Goal: Task Accomplishment & Management: Use online tool/utility

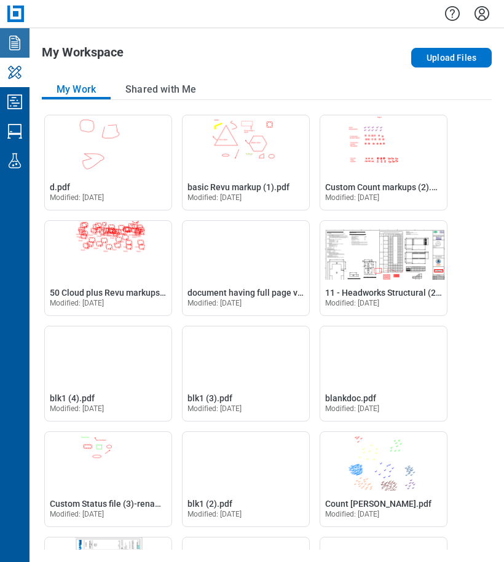
click at [17, 45] on icon "Documents" at bounding box center [15, 43] width 20 height 20
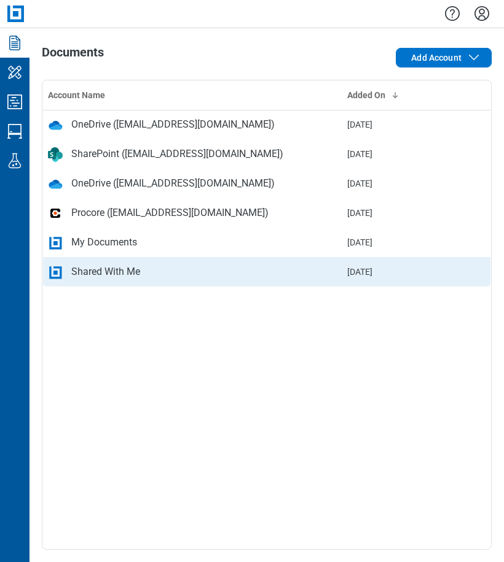
click at [113, 276] on div "Shared With Me" at bounding box center [105, 272] width 69 height 15
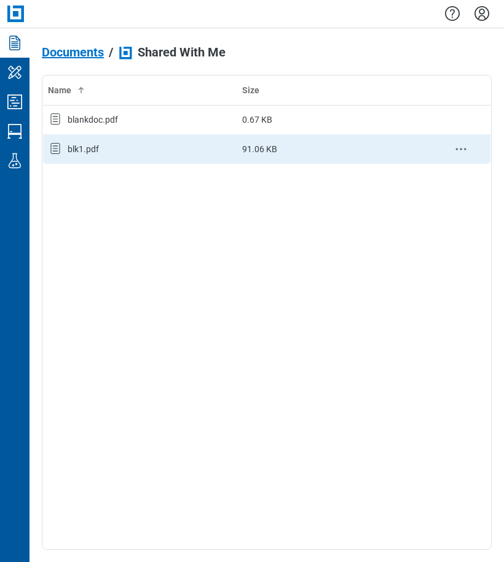
click at [95, 152] on div "blk1.pdf" at bounding box center [83, 149] width 31 height 12
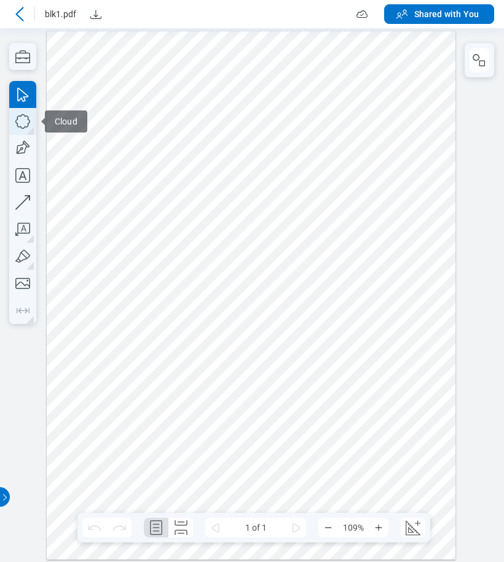
click at [0, 0] on icon "button" at bounding box center [0, 0] width 0 height 0
drag, startPoint x: 229, startPoint y: 213, endPoint x: 278, endPoint y: 260, distance: 68.2
click at [278, 260] on div at bounding box center [251, 295] width 409 height 529
click at [34, 118] on div at bounding box center [252, 295] width 504 height 534
click at [25, 515] on icon "button" at bounding box center [67, 525] width 135 height 20
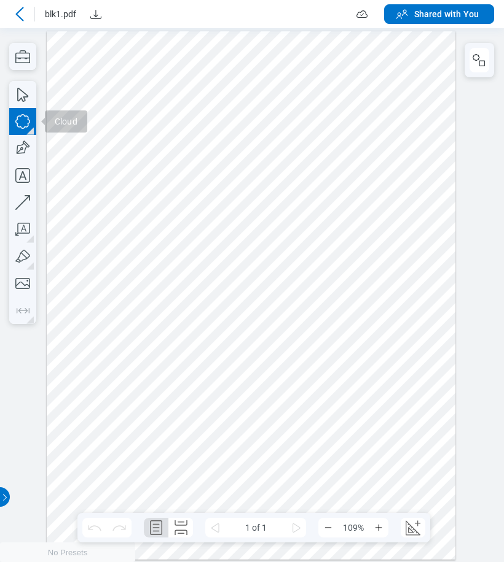
drag, startPoint x: 217, startPoint y: 104, endPoint x: 264, endPoint y: 150, distance: 65.1
click at [245, 125] on div at bounding box center [251, 295] width 409 height 529
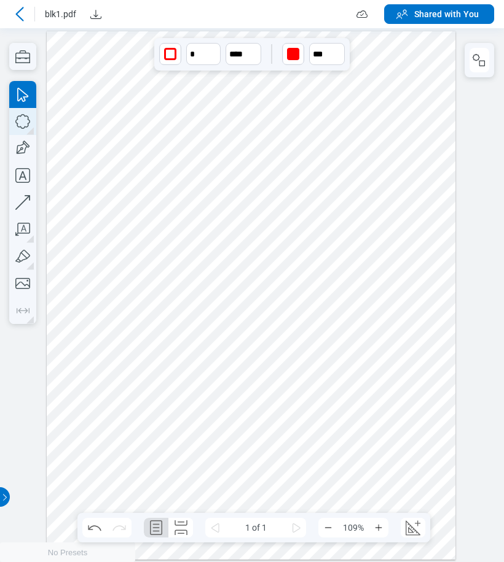
click at [23, 515] on icon "button" at bounding box center [67, 525] width 135 height 20
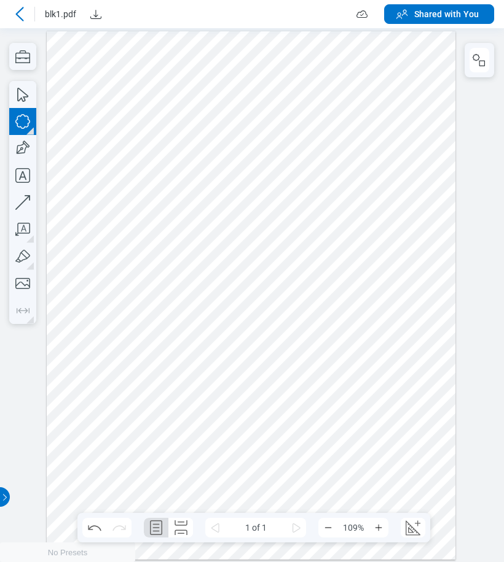
drag, startPoint x: 385, startPoint y: 373, endPoint x: 397, endPoint y: 429, distance: 57.1
click at [397, 429] on div at bounding box center [251, 295] width 409 height 529
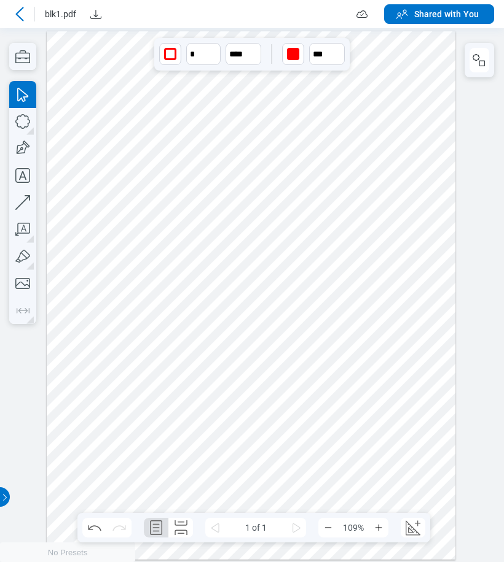
click at [16, 11] on icon at bounding box center [19, 14] width 15 height 15
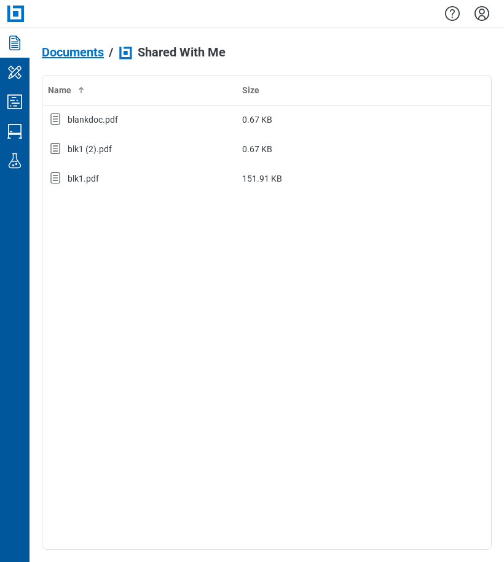
click at [270, 381] on div "Name Size blankdoc.pdf 0.67 KB blk1 (2).pdf 0.67 KB blk1.pdf 151.91 KB" at bounding box center [266, 312] width 449 height 475
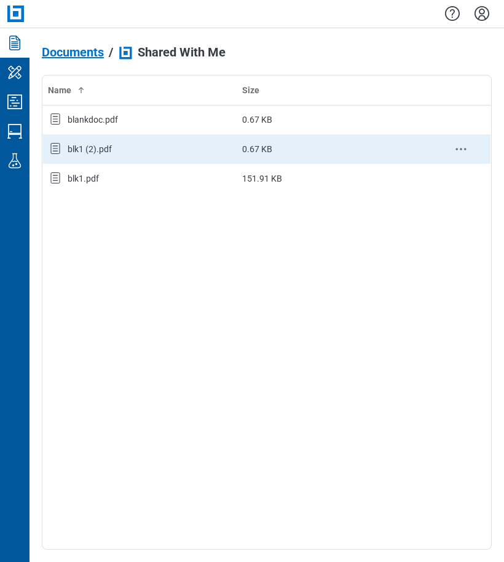
click at [97, 149] on div "blk1 (2).pdf" at bounding box center [90, 149] width 44 height 12
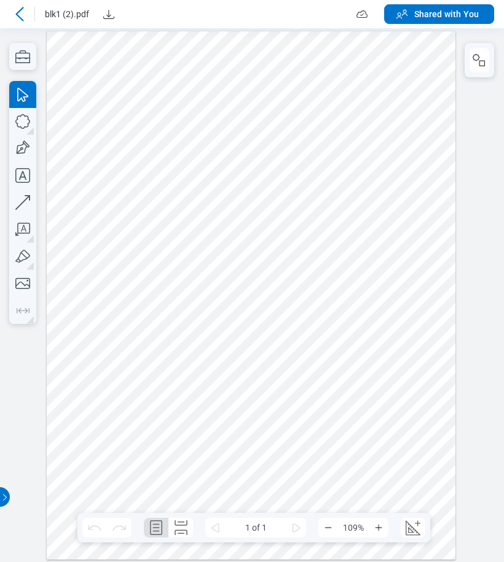
click at [28, 15] on div at bounding box center [20, 14] width 20 height 20
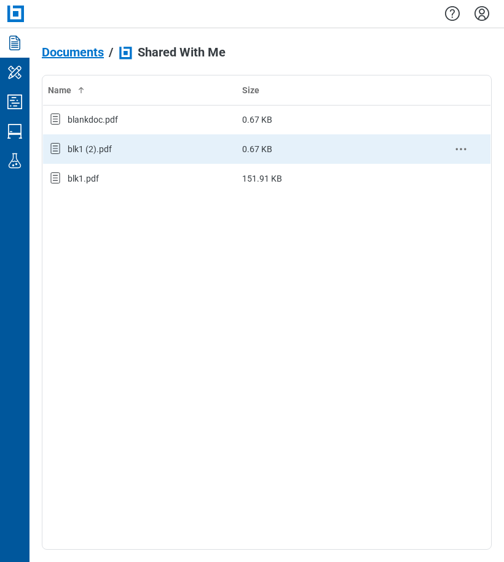
click at [87, 149] on div "blk1 (2).pdf" at bounding box center [90, 149] width 44 height 12
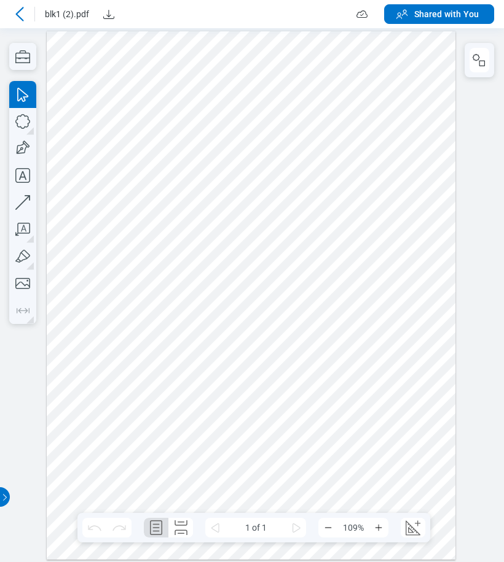
click at [249, 278] on div at bounding box center [251, 295] width 409 height 529
click at [18, 128] on icon "button" at bounding box center [22, 121] width 27 height 27
drag, startPoint x: 193, startPoint y: 348, endPoint x: 307, endPoint y: 435, distance: 143.6
click at [307, 435] on div at bounding box center [251, 295] width 409 height 529
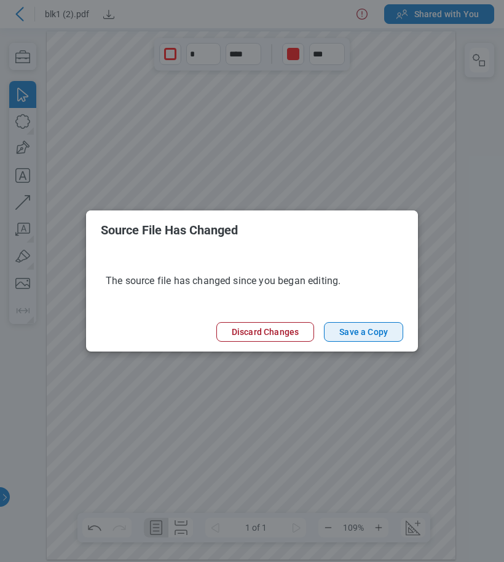
click at [375, 338] on button "Save a Copy" at bounding box center [363, 332] width 79 height 20
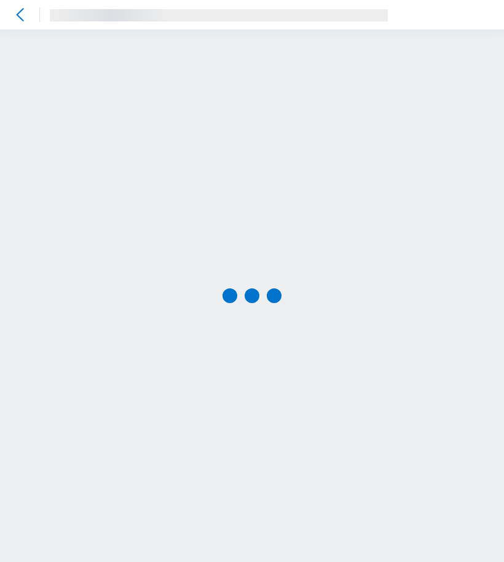
drag, startPoint x: 36, startPoint y: 11, endPoint x: 18, endPoint y: 14, distance: 18.1
click at [0, 0] on icon at bounding box center [0, 0] width 0 height 0
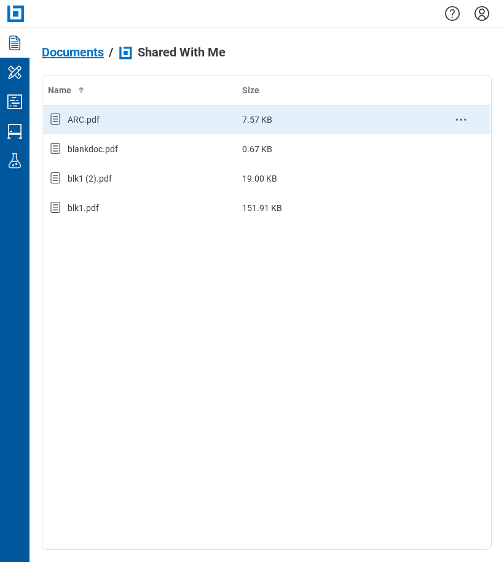
click at [112, 119] on div "ARC.pdf" at bounding box center [140, 120] width 184 height 16
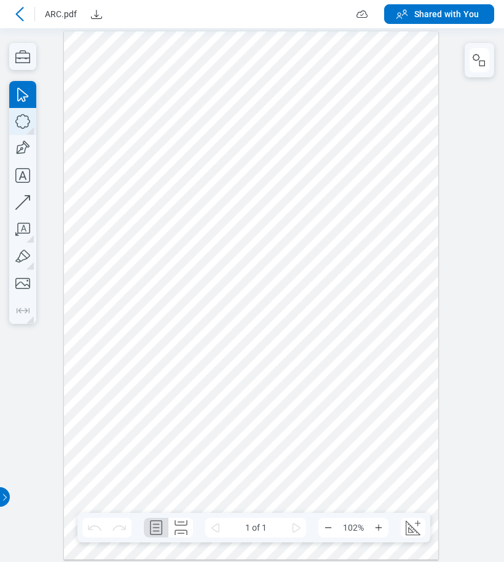
click at [26, 125] on icon "button" at bounding box center [22, 121] width 27 height 27
drag, startPoint x: 105, startPoint y: 182, endPoint x: 287, endPoint y: 330, distance: 234.9
click at [287, 330] on div at bounding box center [251, 295] width 374 height 529
click at [26, 13] on icon at bounding box center [19, 14] width 15 height 15
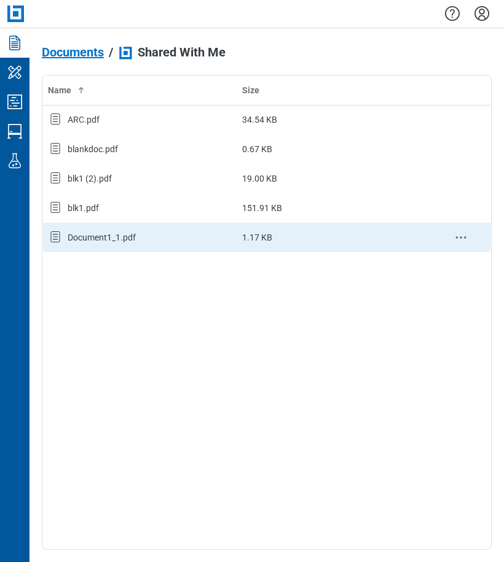
click at [92, 238] on div "Document1_1.pdf" at bounding box center [102, 237] width 68 height 12
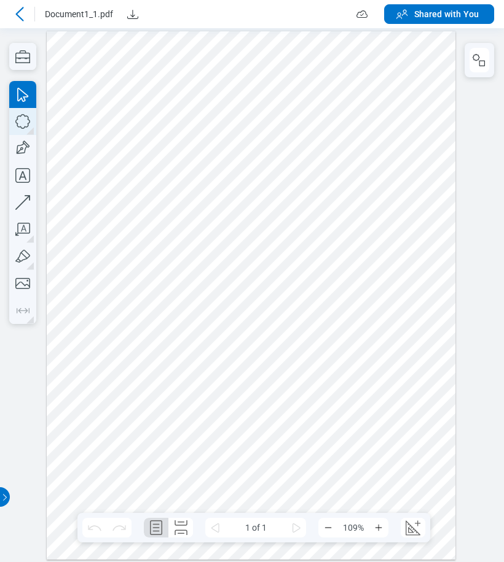
click at [18, 120] on icon "button" at bounding box center [22, 121] width 27 height 27
drag, startPoint x: 209, startPoint y: 208, endPoint x: 352, endPoint y: 350, distance: 201.5
click at [352, 350] on div at bounding box center [251, 295] width 409 height 529
click at [31, 123] on icon "button" at bounding box center [22, 121] width 27 height 27
drag, startPoint x: 120, startPoint y: 400, endPoint x: 288, endPoint y: 464, distance: 179.6
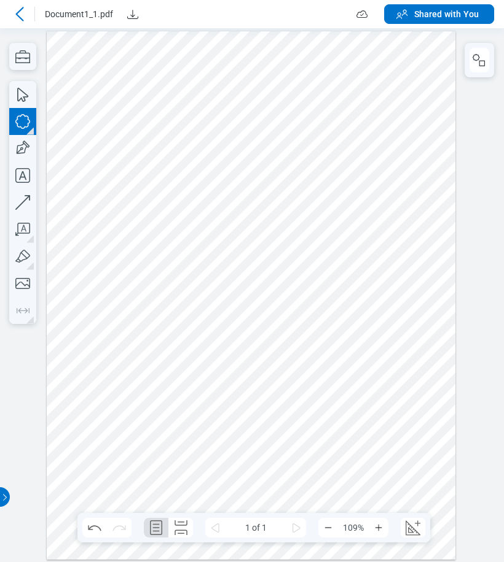
click at [288, 464] on div at bounding box center [251, 295] width 409 height 529
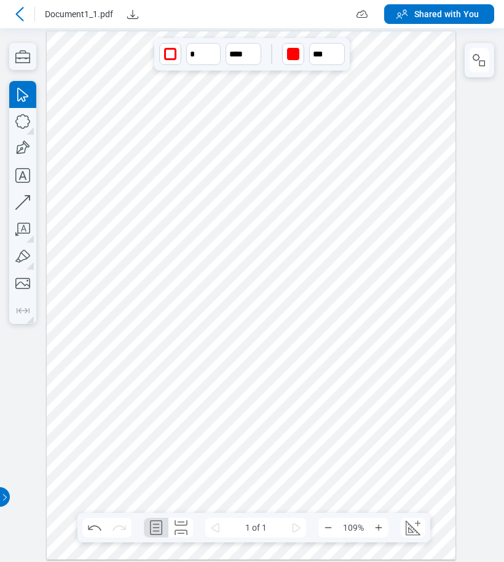
drag, startPoint x: 355, startPoint y: 400, endPoint x: 383, endPoint y: 411, distance: 29.8
click at [355, 400] on div at bounding box center [251, 295] width 409 height 529
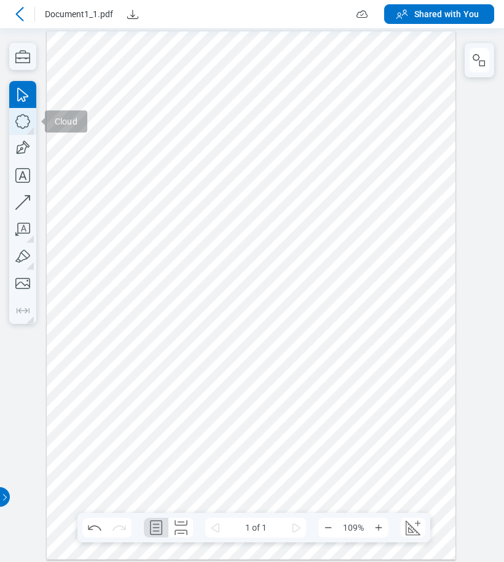
click at [28, 125] on icon "button" at bounding box center [22, 121] width 27 height 27
drag, startPoint x: 227, startPoint y: 89, endPoint x: 403, endPoint y: 168, distance: 193.0
click at [403, 168] on div at bounding box center [251, 295] width 409 height 529
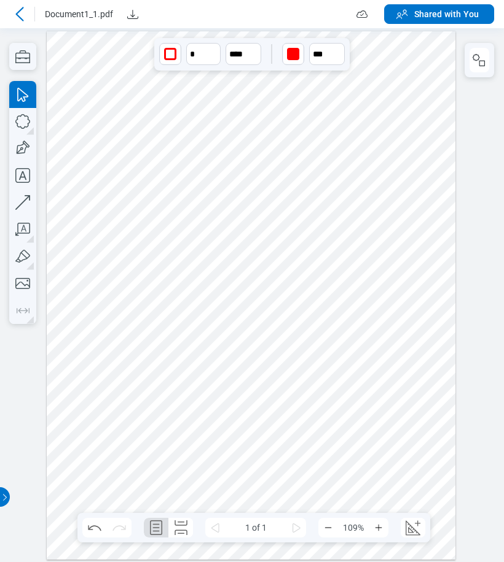
click at [26, 16] on icon at bounding box center [19, 14] width 15 height 15
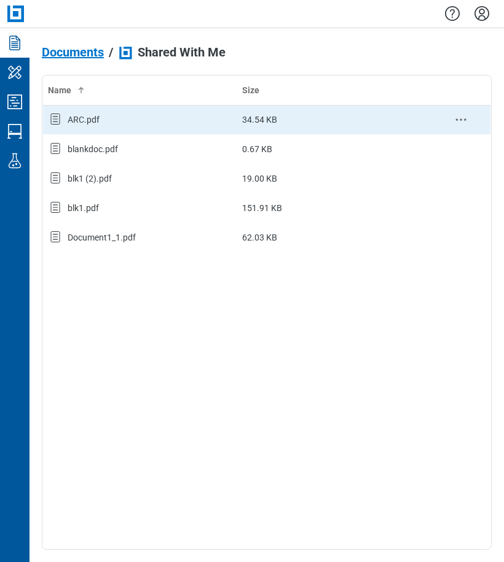
click at [99, 122] on div "ARC.pdf" at bounding box center [84, 120] width 32 height 12
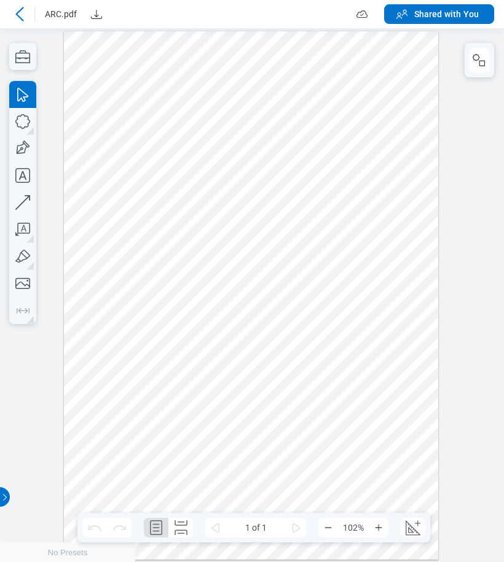
click at [21, 14] on icon at bounding box center [19, 14] width 15 height 15
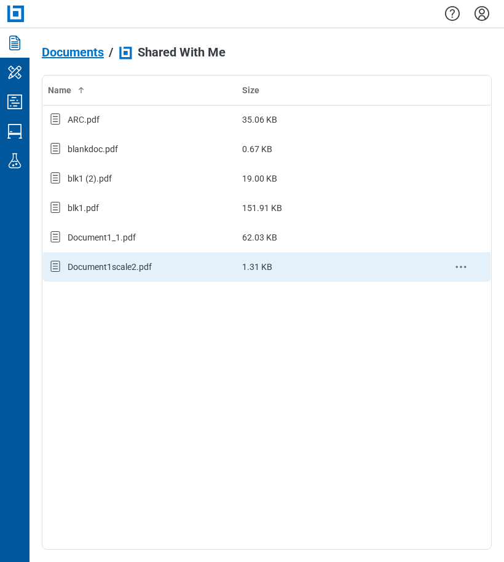
click at [157, 261] on div "Document1scale2.pdf" at bounding box center [140, 267] width 184 height 16
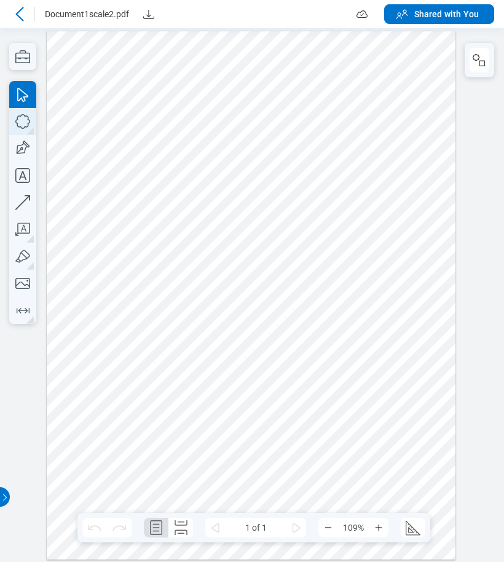
click at [29, 123] on icon "button" at bounding box center [22, 121] width 27 height 27
drag, startPoint x: 332, startPoint y: 246, endPoint x: 150, endPoint y: 269, distance: 182.6
click at [349, 280] on div at bounding box center [251, 295] width 409 height 529
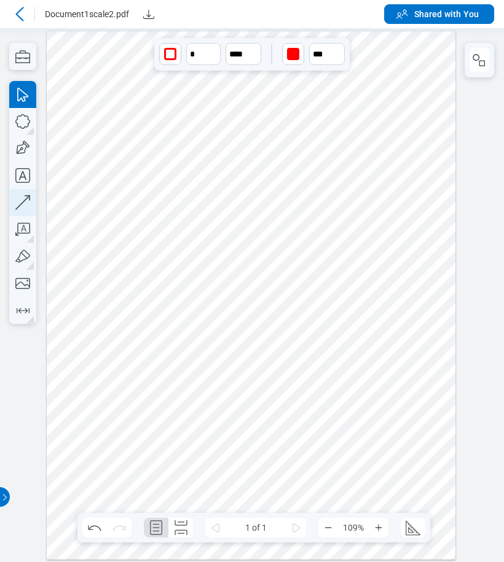
click at [27, 204] on icon "button" at bounding box center [22, 202] width 27 height 27
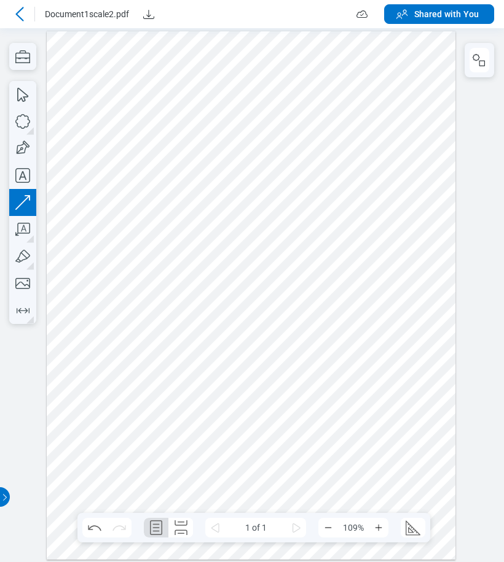
drag, startPoint x: 209, startPoint y: 139, endPoint x: 138, endPoint y: 263, distance: 142.5
click at [138, 263] on div at bounding box center [251, 295] width 409 height 529
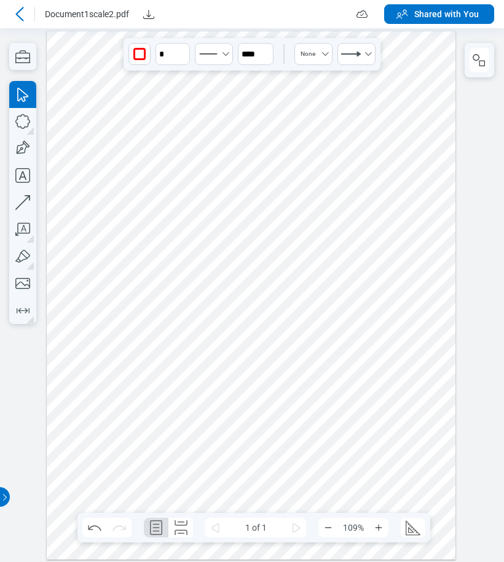
click at [132, 411] on div at bounding box center [251, 295] width 409 height 529
click at [20, 17] on icon at bounding box center [19, 14] width 8 height 14
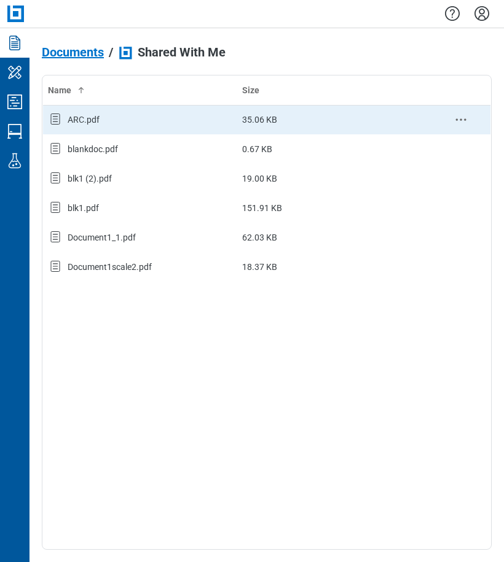
click at [99, 123] on div "ARC.pdf" at bounding box center [140, 120] width 184 height 16
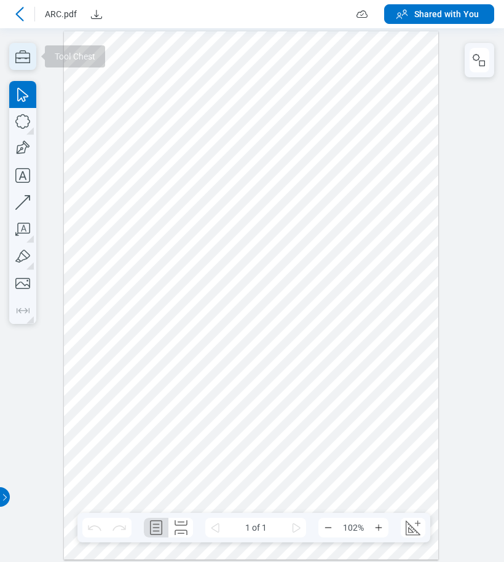
click at [21, 57] on icon "button" at bounding box center [22, 56] width 27 height 27
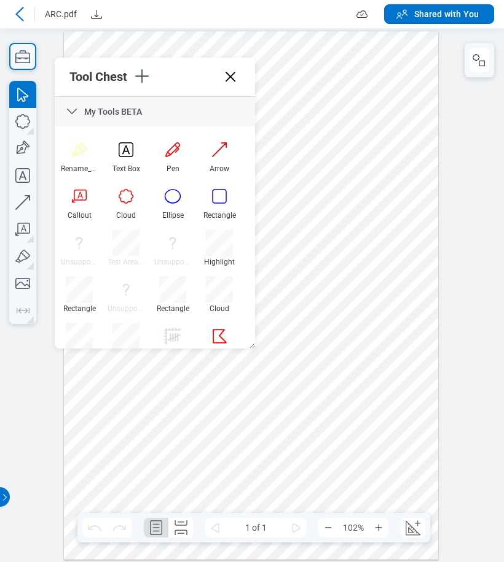
click at [230, 79] on icon at bounding box center [230, 77] width 20 height 20
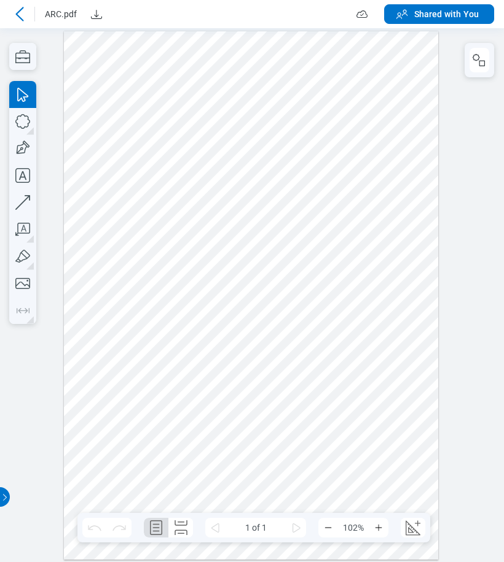
drag, startPoint x: 153, startPoint y: 99, endPoint x: 166, endPoint y: 99, distance: 13.5
click at [153, 99] on div at bounding box center [251, 295] width 374 height 529
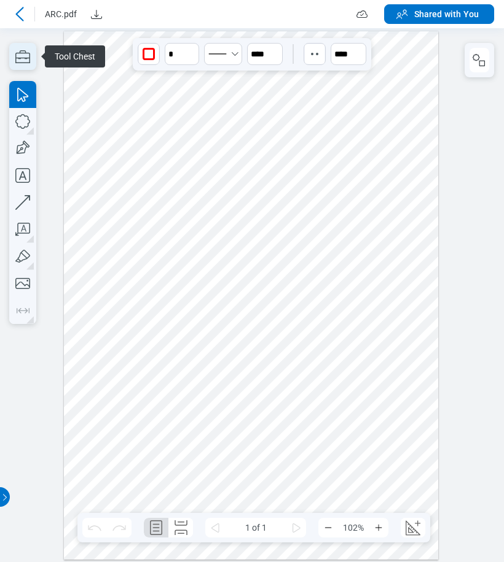
click at [26, 59] on icon "button" at bounding box center [22, 56] width 27 height 27
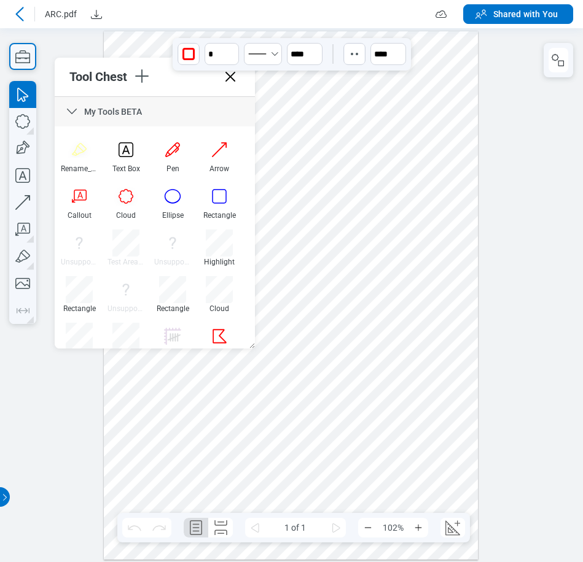
click at [436, 257] on div at bounding box center [291, 295] width 374 height 529
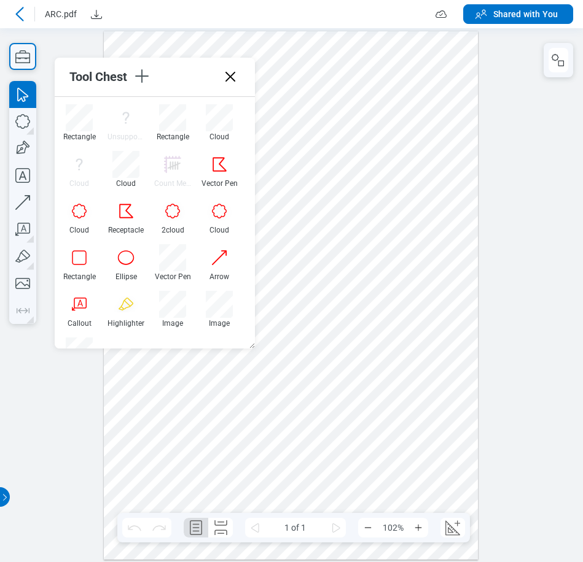
scroll to position [165, 0]
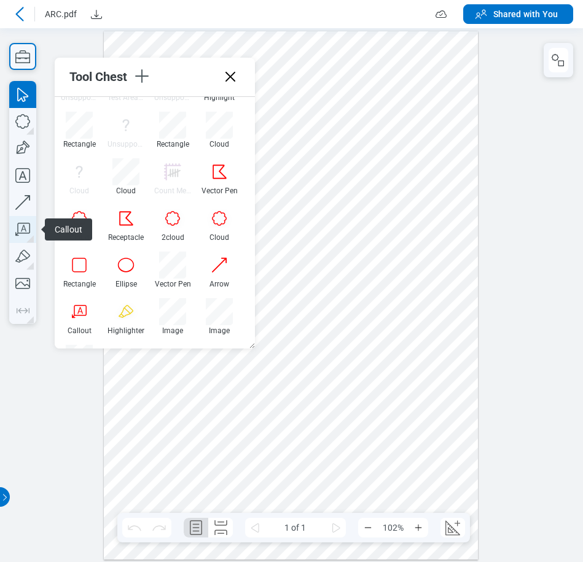
click at [21, 230] on icon "button" at bounding box center [22, 229] width 15 height 13
drag, startPoint x: 245, startPoint y: 406, endPoint x: 291, endPoint y: 445, distance: 59.8
click at [291, 445] on div at bounding box center [291, 295] width 374 height 529
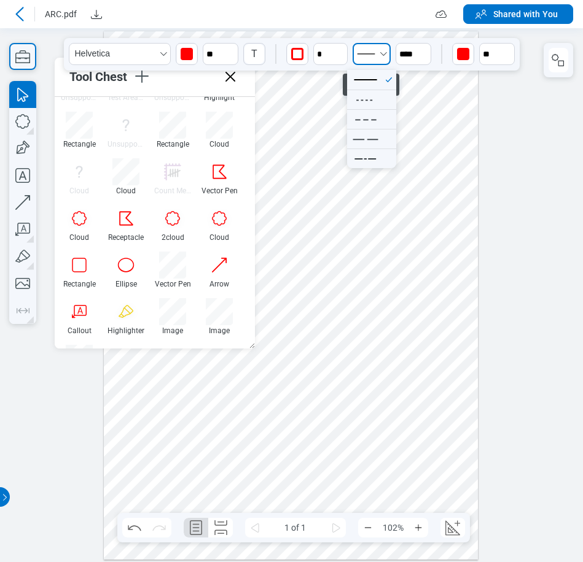
click at [372, 60] on icon "Select Solid" at bounding box center [366, 53] width 25 height 19
click at [338, 54] on icon "undefined_increment" at bounding box center [341, 49] width 10 height 10
click at [341, 50] on icon "undefined_increment" at bounding box center [341, 49] width 10 height 10
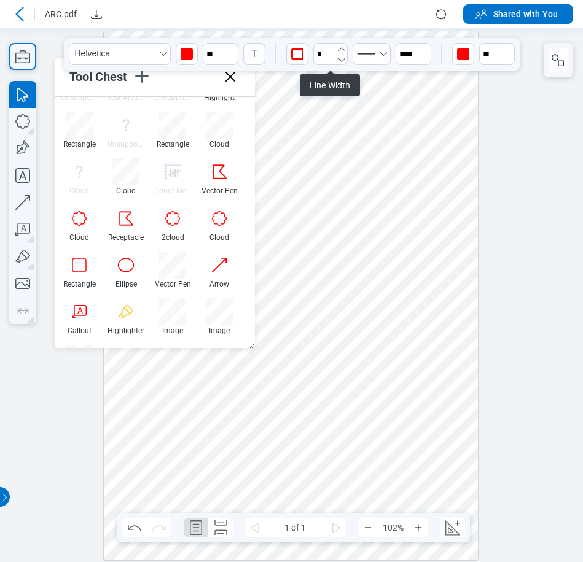
click at [342, 58] on icon "undefined_decrement" at bounding box center [341, 60] width 10 height 10
type input "*"
click at [323, 444] on div at bounding box center [291, 295] width 374 height 529
click at [296, 60] on div "button" at bounding box center [297, 54] width 12 height 12
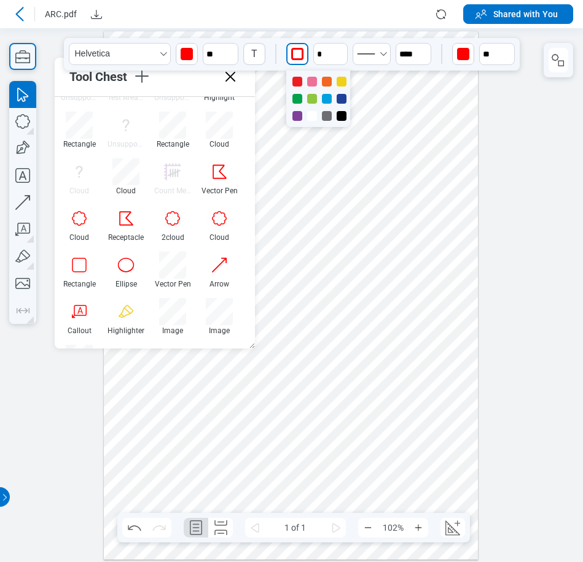
click at [329, 99] on div at bounding box center [327, 99] width 10 height 10
click at [421, 415] on div at bounding box center [291, 295] width 374 height 529
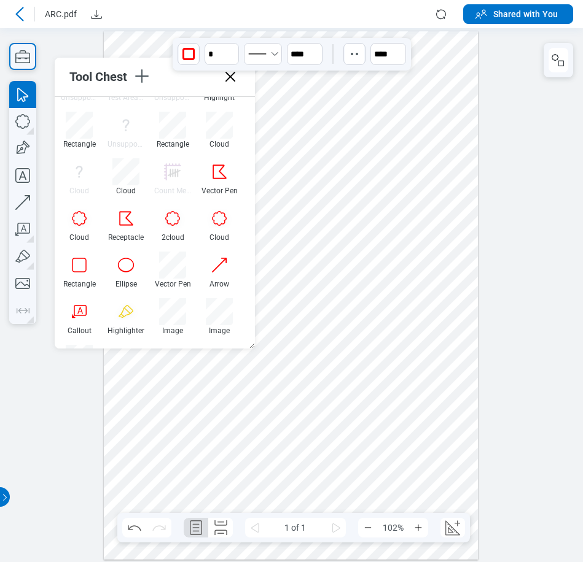
click at [306, 461] on div at bounding box center [291, 295] width 374 height 529
click at [312, 445] on div at bounding box center [291, 295] width 374 height 529
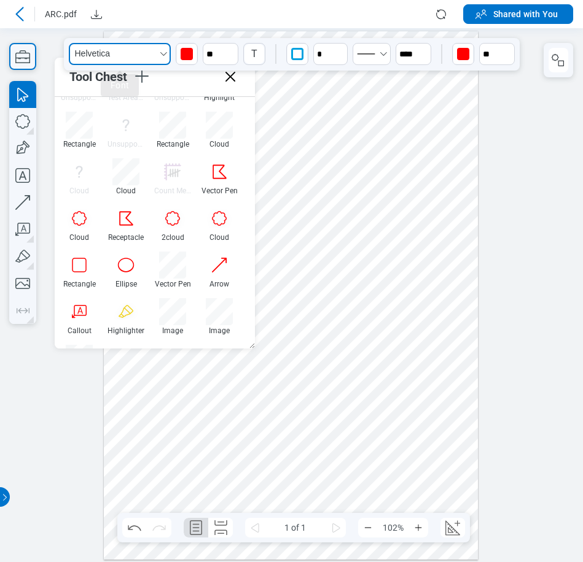
click at [164, 58] on icon "Select Helvetica" at bounding box center [163, 54] width 10 height 10
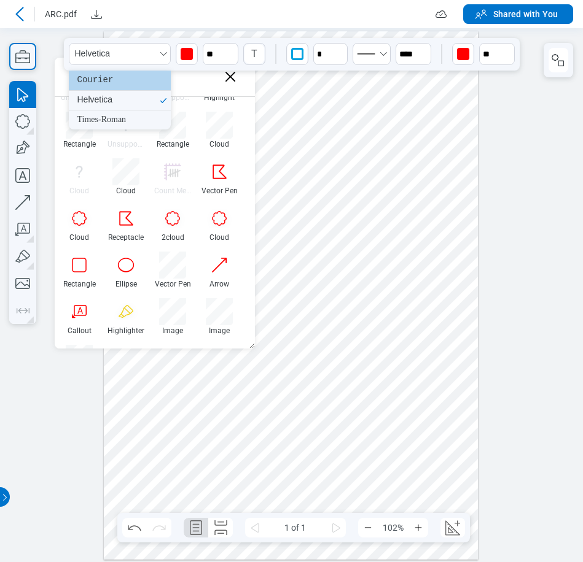
click at [99, 85] on div "Courier" at bounding box center [120, 81] width 102 height 20
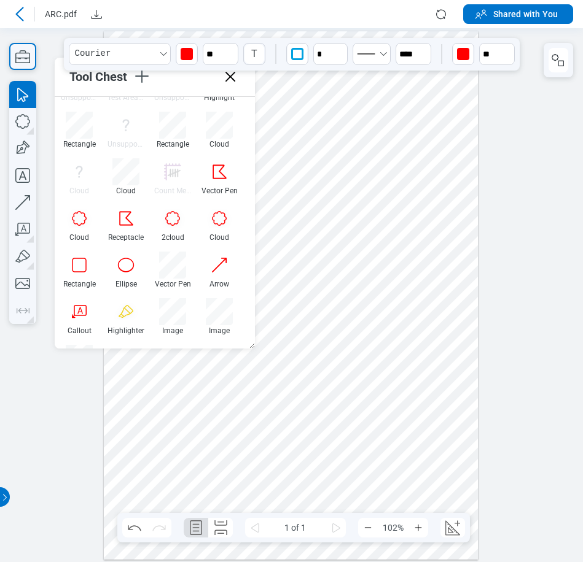
click at [393, 450] on div at bounding box center [291, 295] width 374 height 529
click at [334, 443] on div at bounding box center [291, 295] width 374 height 529
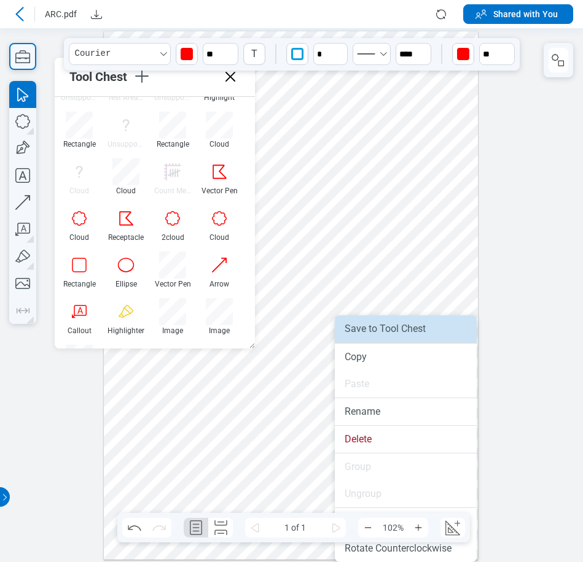
click at [376, 330] on li "Save to Tool Chest" at bounding box center [406, 329] width 142 height 27
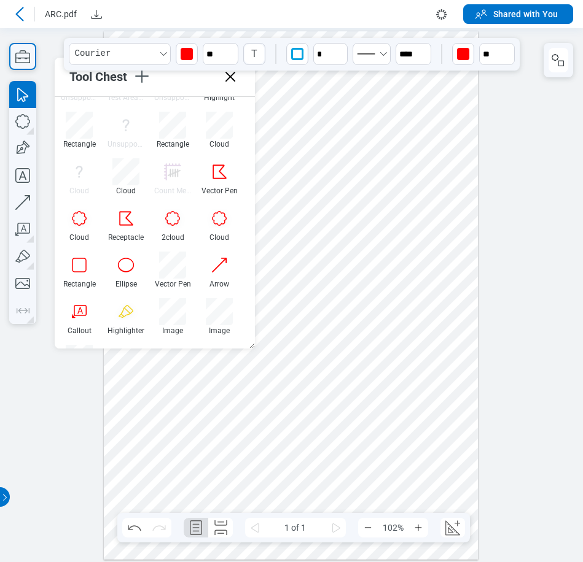
scroll to position [208, 0]
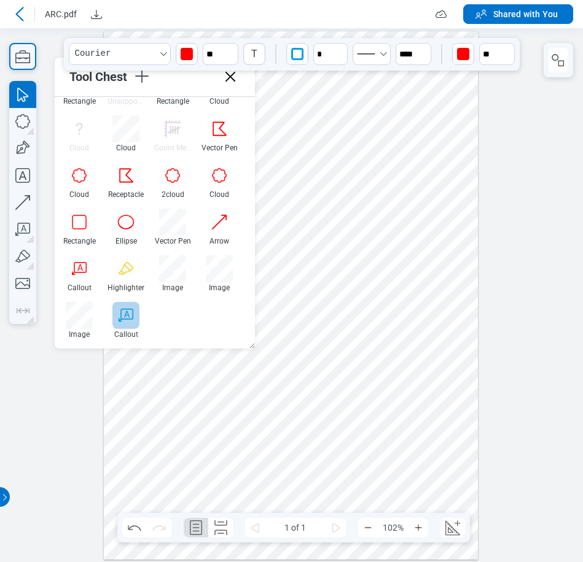
click at [125, 316] on div at bounding box center [125, 315] width 27 height 27
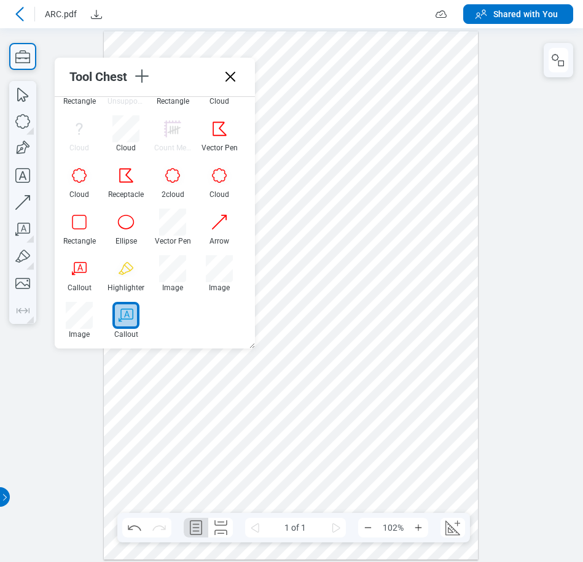
drag, startPoint x: 146, startPoint y: 424, endPoint x: 160, endPoint y: 448, distance: 27.3
click at [160, 448] on div at bounding box center [291, 295] width 374 height 529
click at [411, 432] on div at bounding box center [291, 295] width 374 height 529
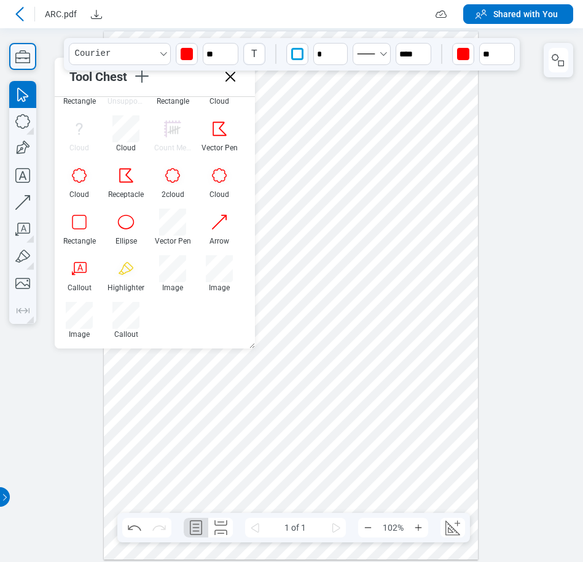
click at [333, 448] on div at bounding box center [291, 295] width 374 height 529
click at [464, 58] on div "button" at bounding box center [463, 54] width 12 height 12
click at [503, 82] on div at bounding box center [507, 82] width 10 height 10
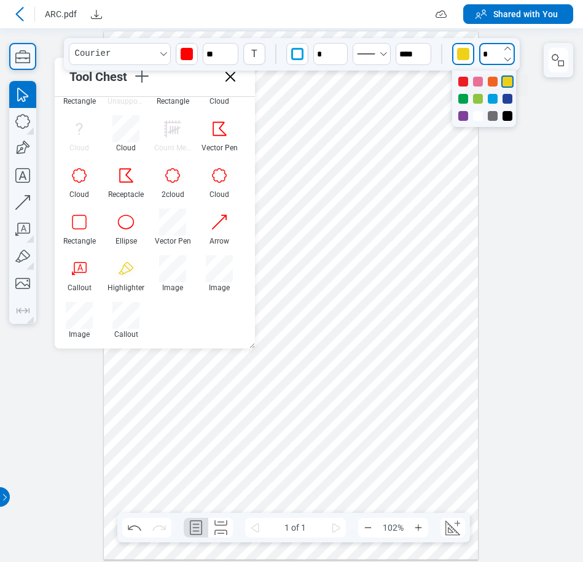
click at [488, 57] on input "*" at bounding box center [497, 54] width 36 height 22
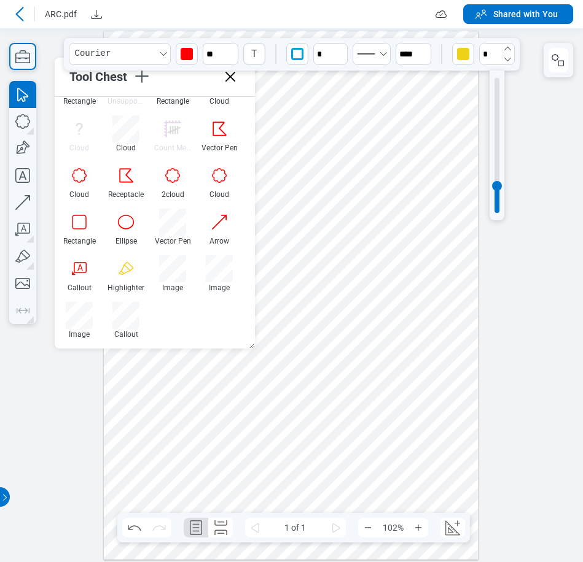
click at [503, 50] on icon "button" at bounding box center [507, 49] width 10 height 10
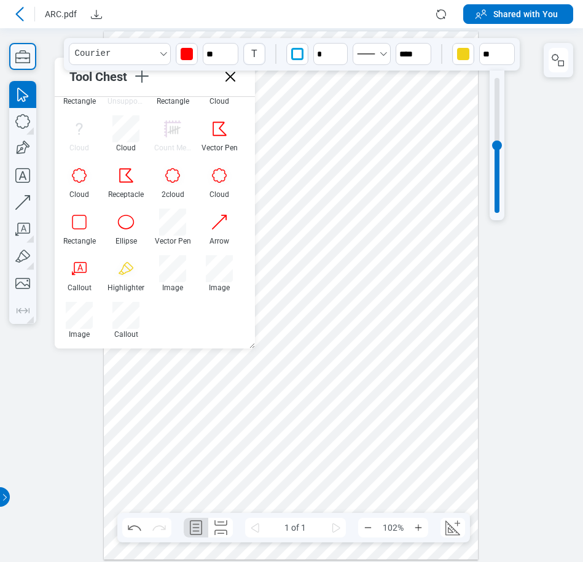
type input "**"
drag, startPoint x: 496, startPoint y: 200, endPoint x: 503, endPoint y: 149, distance: 51.4
click at [503, 149] on div at bounding box center [496, 146] width 15 height 150
click at [400, 443] on div at bounding box center [291, 295] width 374 height 529
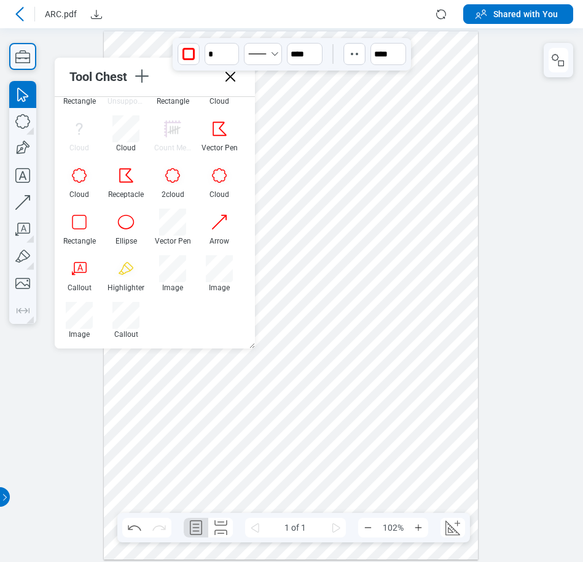
click at [314, 445] on div at bounding box center [291, 295] width 374 height 529
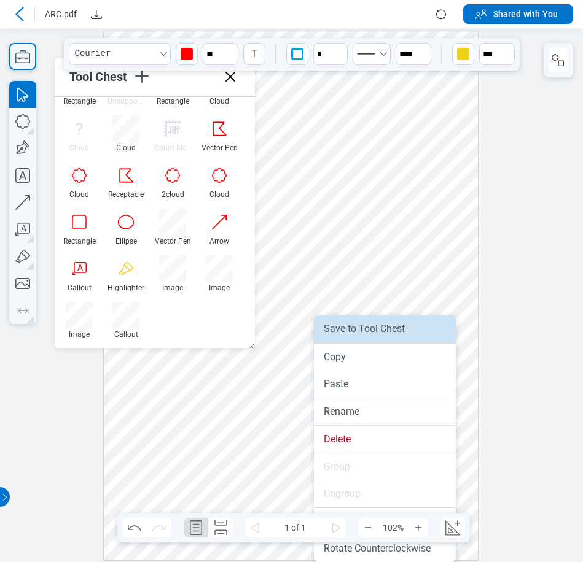
click at [349, 332] on li "Save to Tool Chest" at bounding box center [385, 329] width 142 height 27
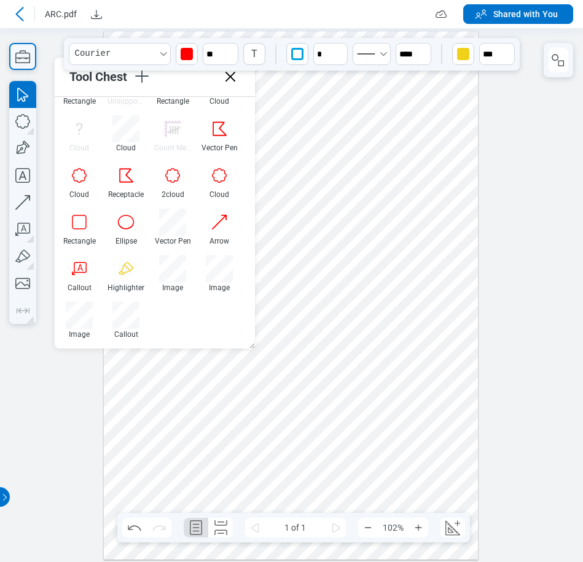
click at [429, 432] on div at bounding box center [291, 295] width 374 height 529
click at [313, 441] on div at bounding box center [291, 295] width 374 height 529
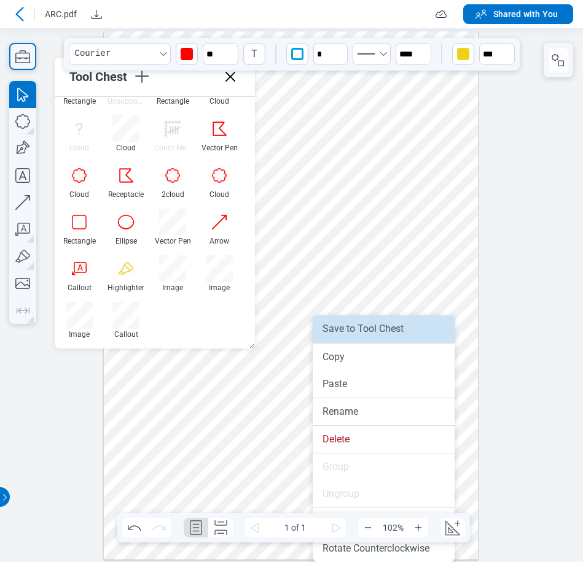
click at [341, 332] on li "Save to Tool Chest" at bounding box center [384, 329] width 142 height 27
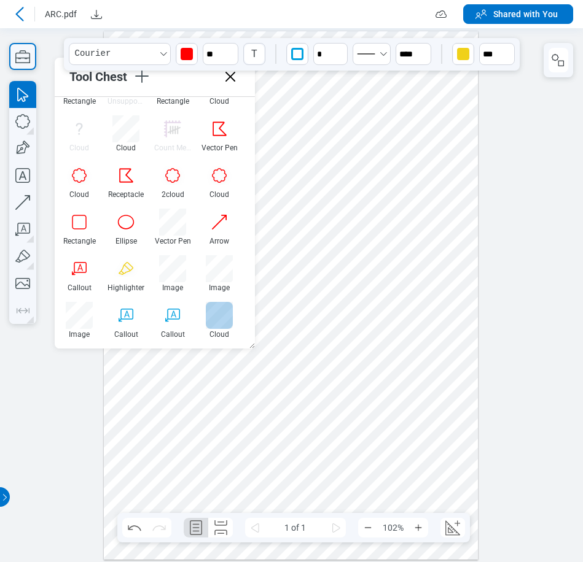
click at [217, 321] on div at bounding box center [219, 315] width 27 height 27
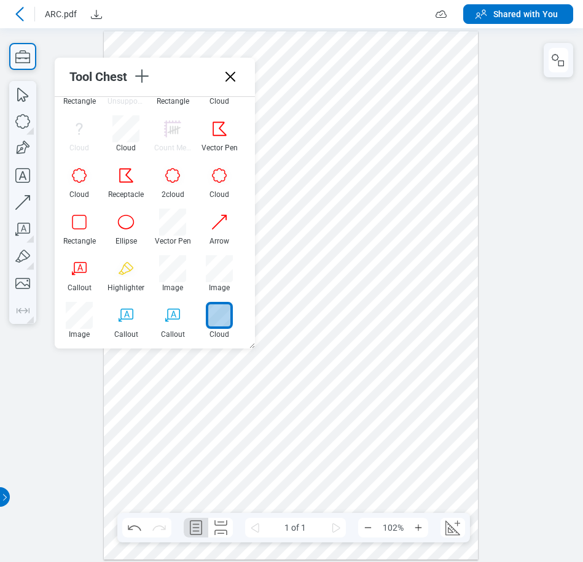
drag, startPoint x: 391, startPoint y: 367, endPoint x: 438, endPoint y: 416, distance: 68.2
click at [438, 416] on div at bounding box center [291, 295] width 374 height 529
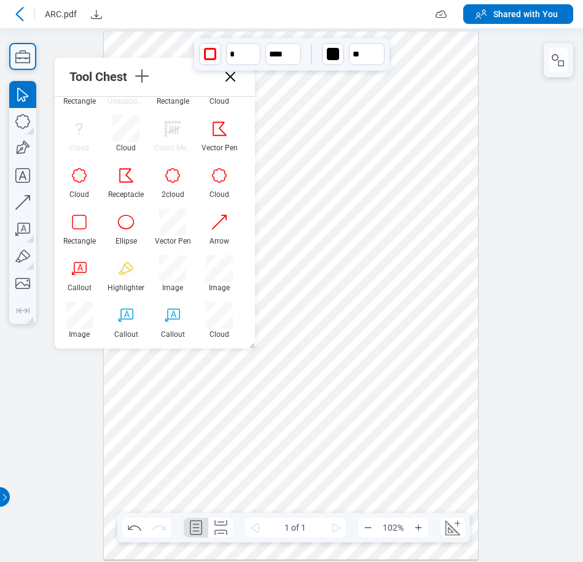
click at [216, 57] on div "button" at bounding box center [210, 54] width 12 height 12
click at [409, 448] on div at bounding box center [291, 295] width 374 height 529
click at [417, 418] on div at bounding box center [291, 295] width 374 height 529
click at [429, 298] on div at bounding box center [291, 295] width 374 height 529
click at [407, 364] on div at bounding box center [291, 295] width 374 height 529
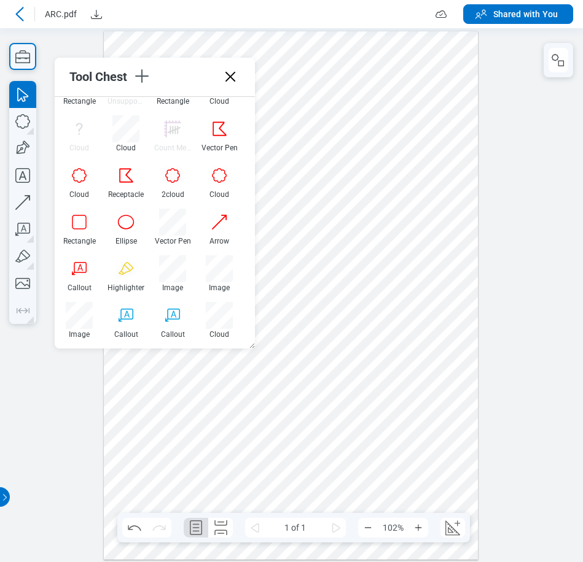
click at [402, 246] on div at bounding box center [291, 295] width 374 height 529
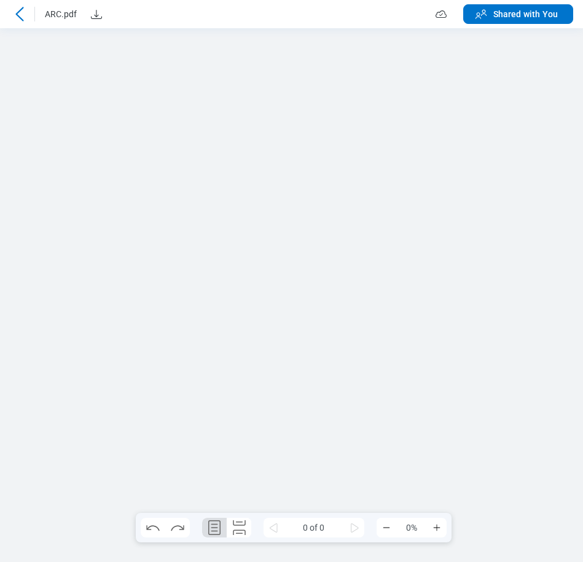
scroll to position [0, 0]
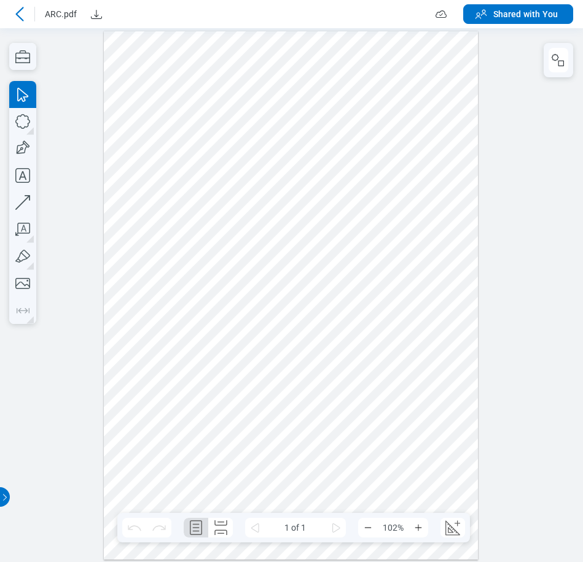
click at [18, 15] on icon at bounding box center [19, 14] width 8 height 14
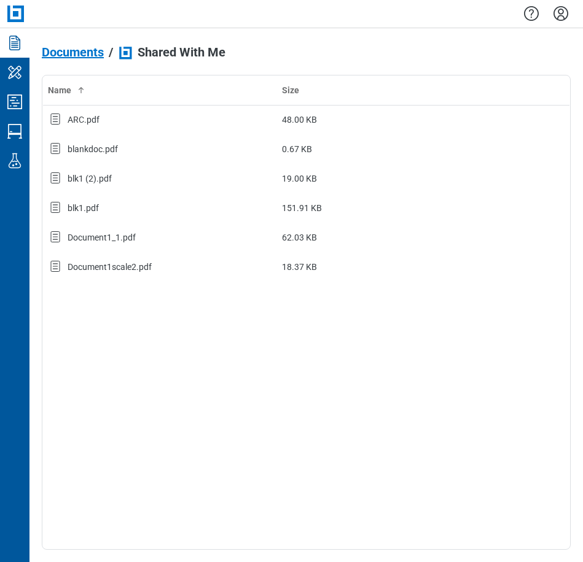
click at [503, 15] on icon "button" at bounding box center [531, 13] width 15 height 15
click at [503, 15] on icon "Settings" at bounding box center [560, 13] width 15 height 15
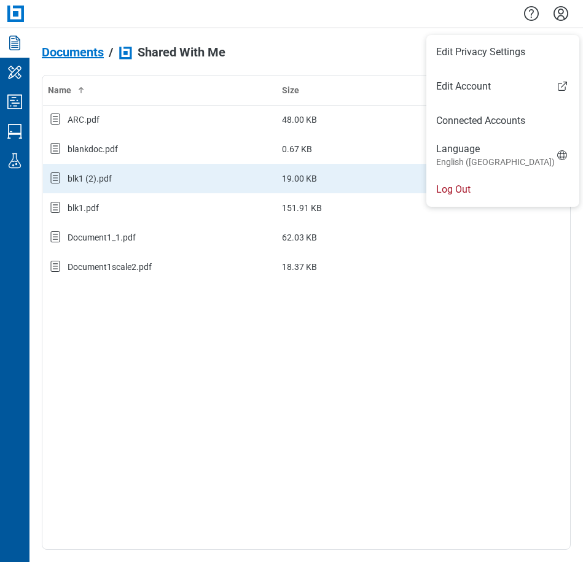
drag, startPoint x: 468, startPoint y: 186, endPoint x: 474, endPoint y: 185, distance: 6.3
click at [468, 187] on li "Log Out" at bounding box center [502, 190] width 153 height 34
